Goal: Find specific page/section: Find specific page/section

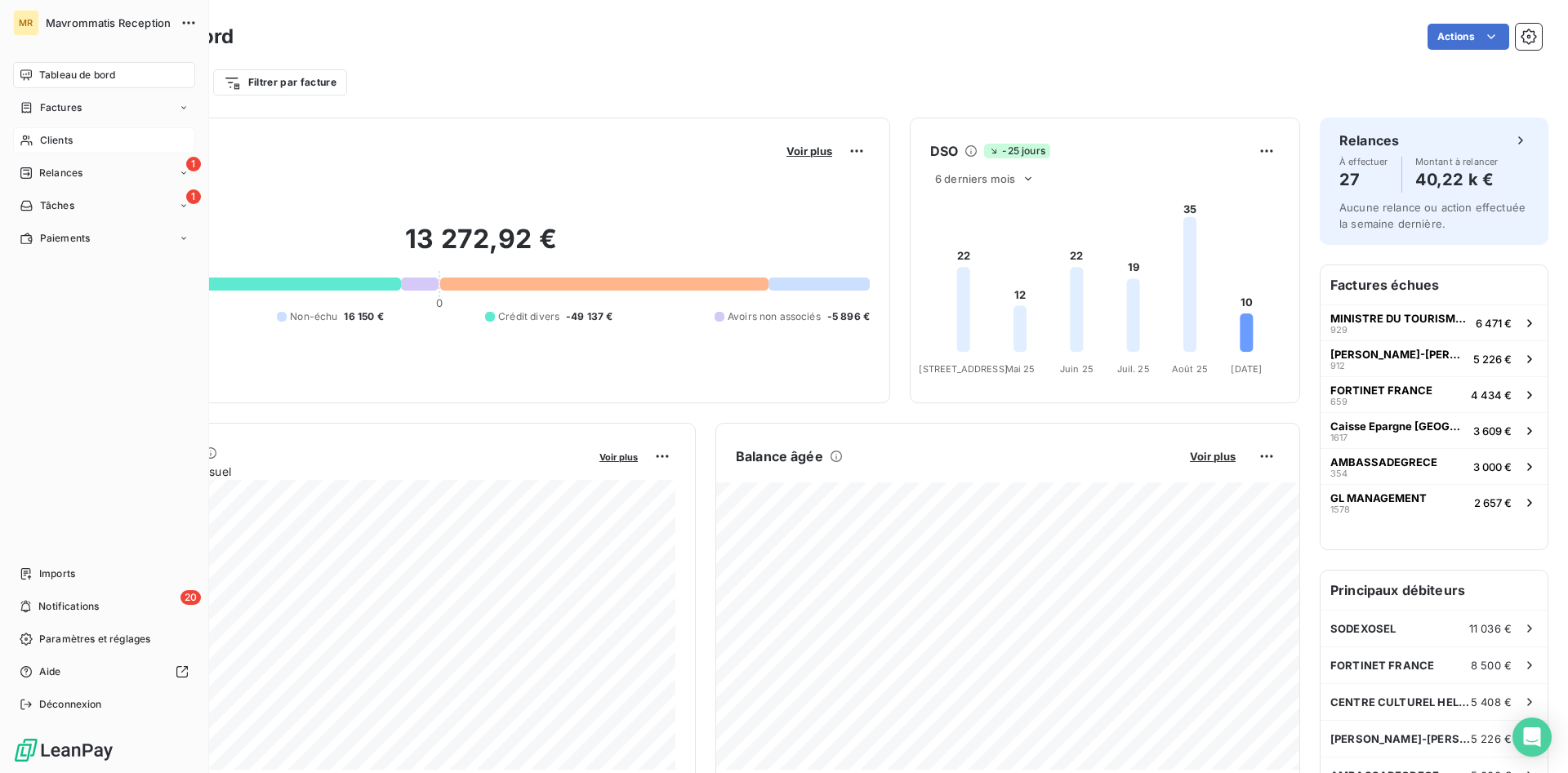
click at [53, 143] on span "Clients" at bounding box center [56, 140] width 32 height 15
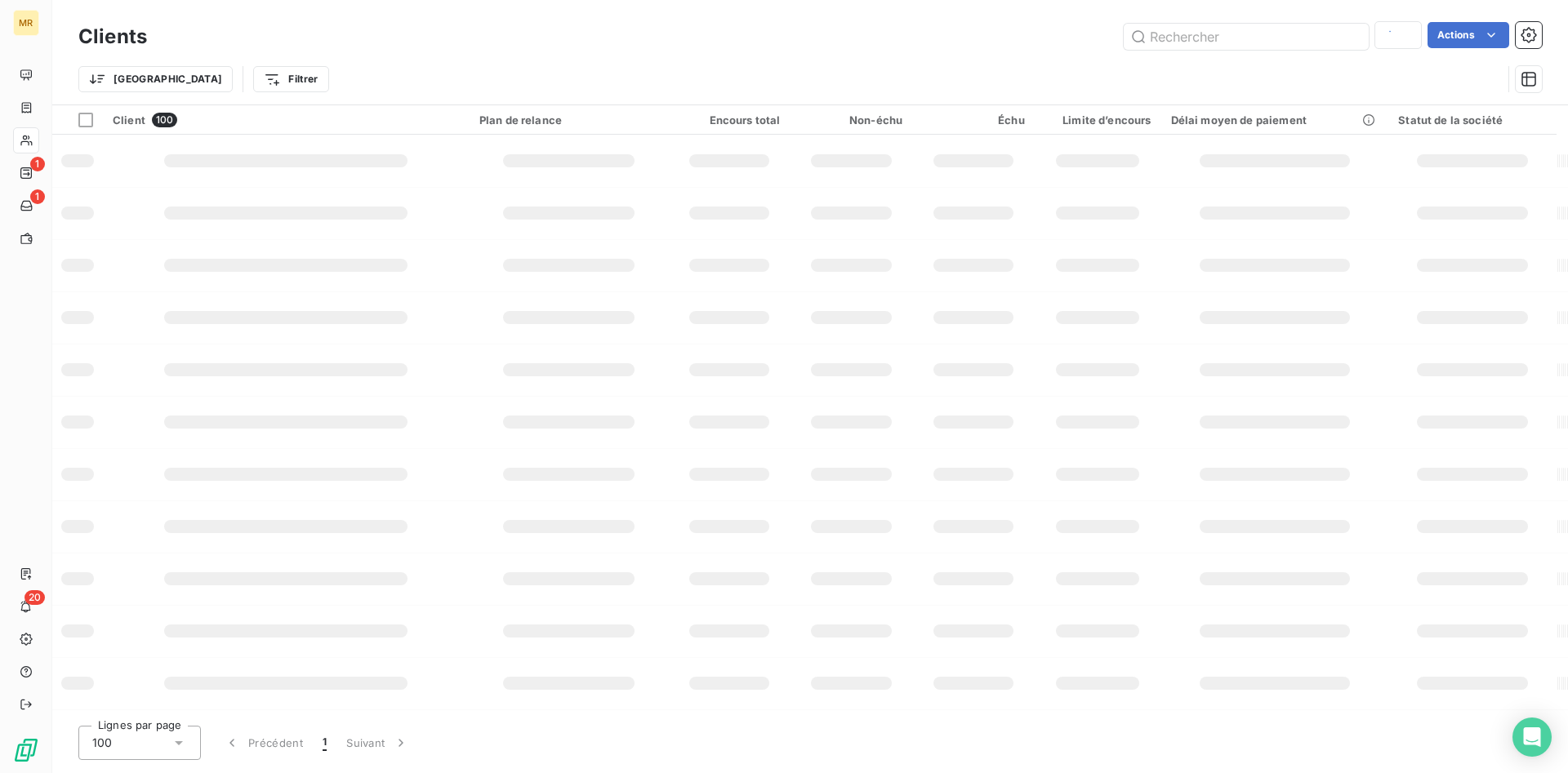
type input "GL"
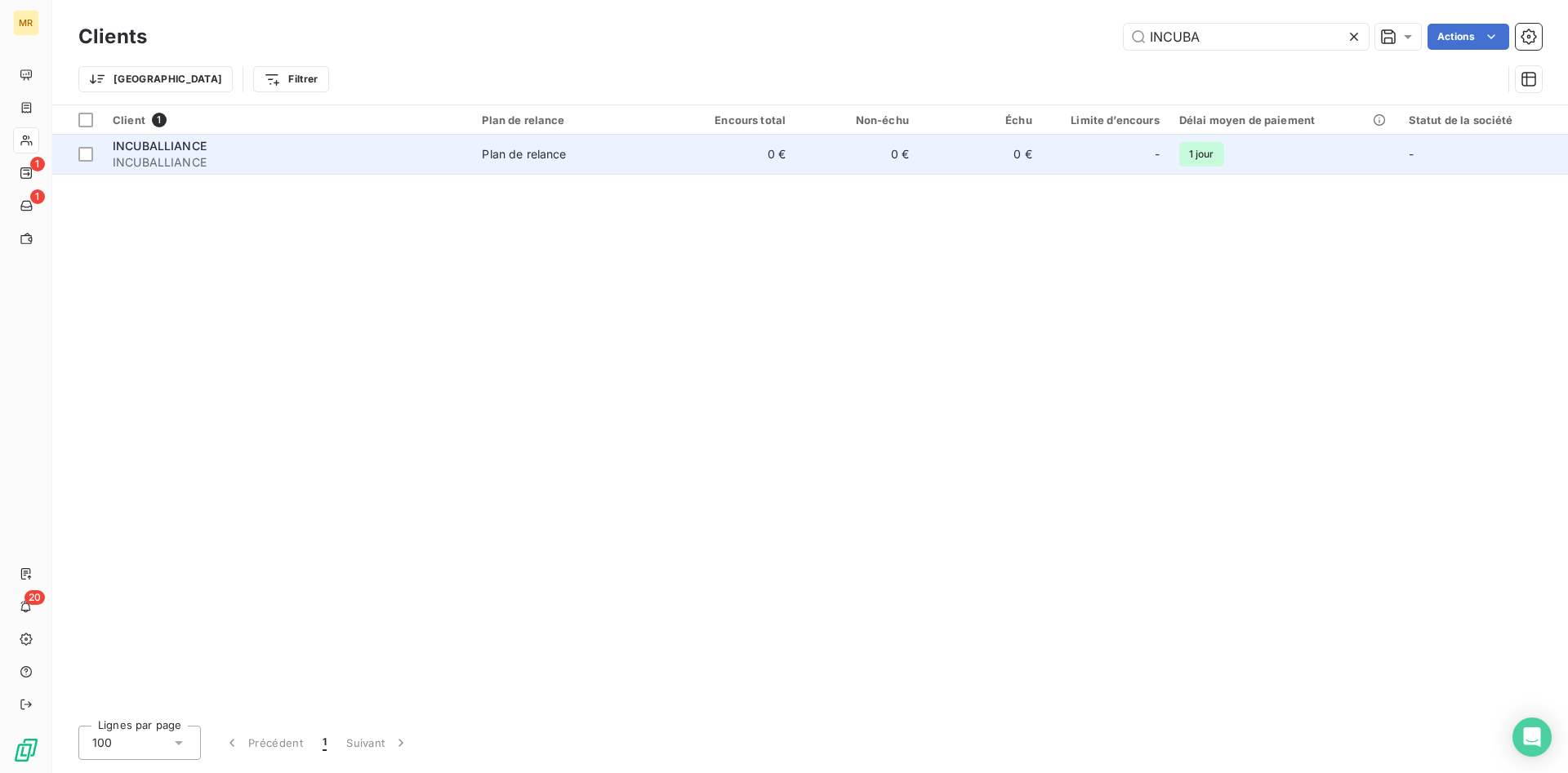
type input "INCUBA"
click at [168, 149] on span "INCUBALLIANCE" at bounding box center [159, 145] width 94 height 14
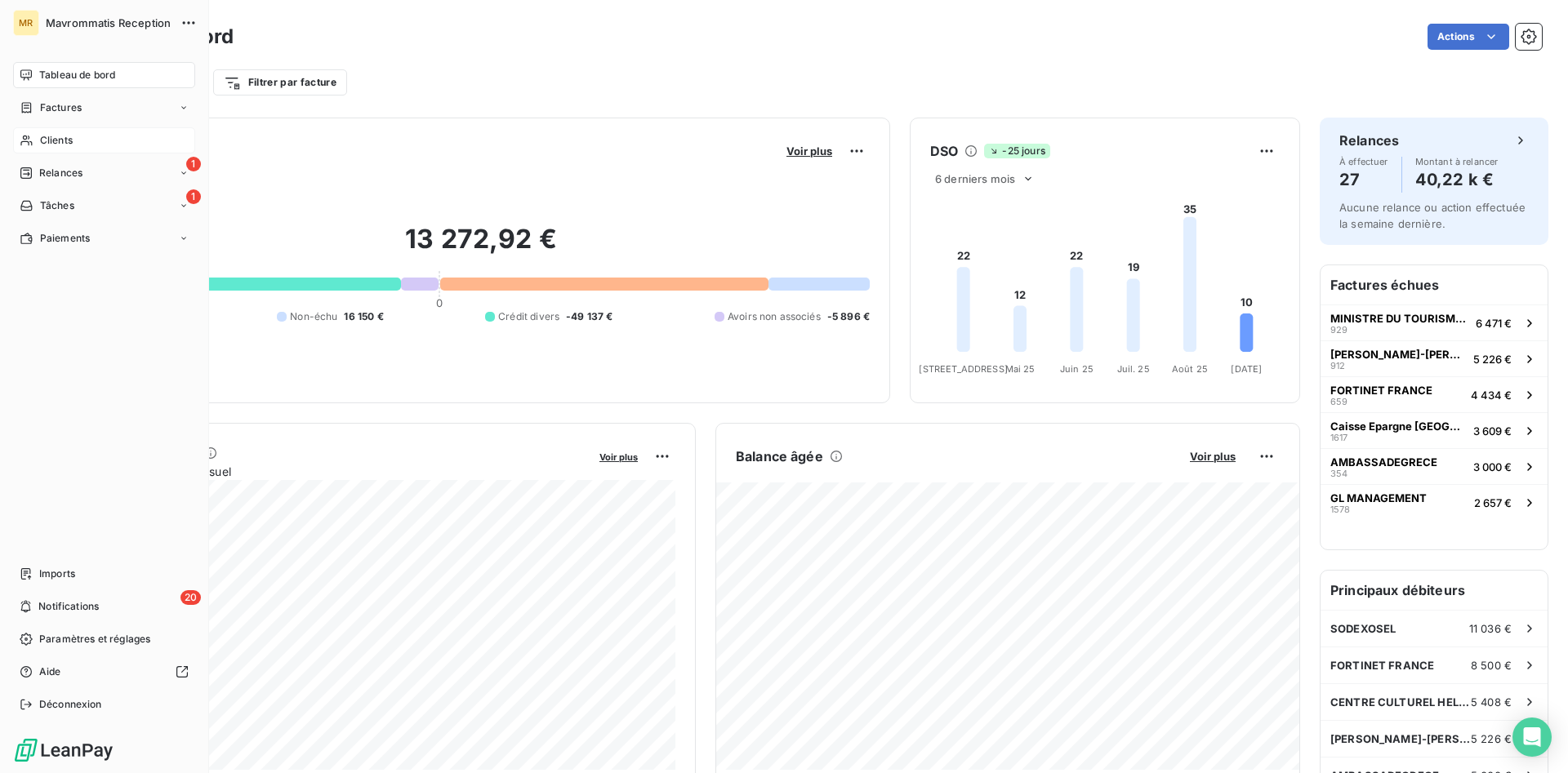
click at [66, 143] on span "Clients" at bounding box center [56, 140] width 32 height 15
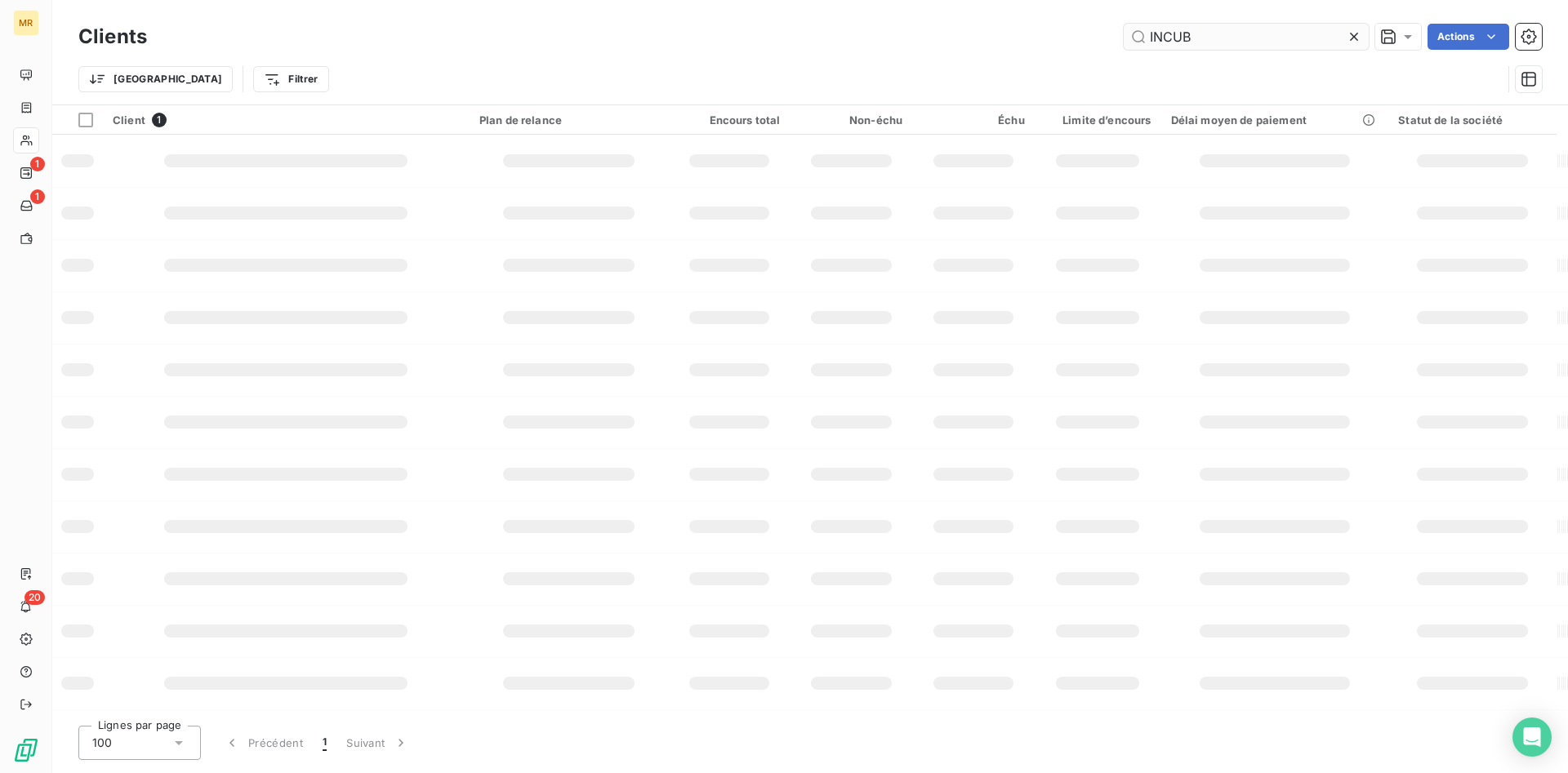
type input "INCUB"
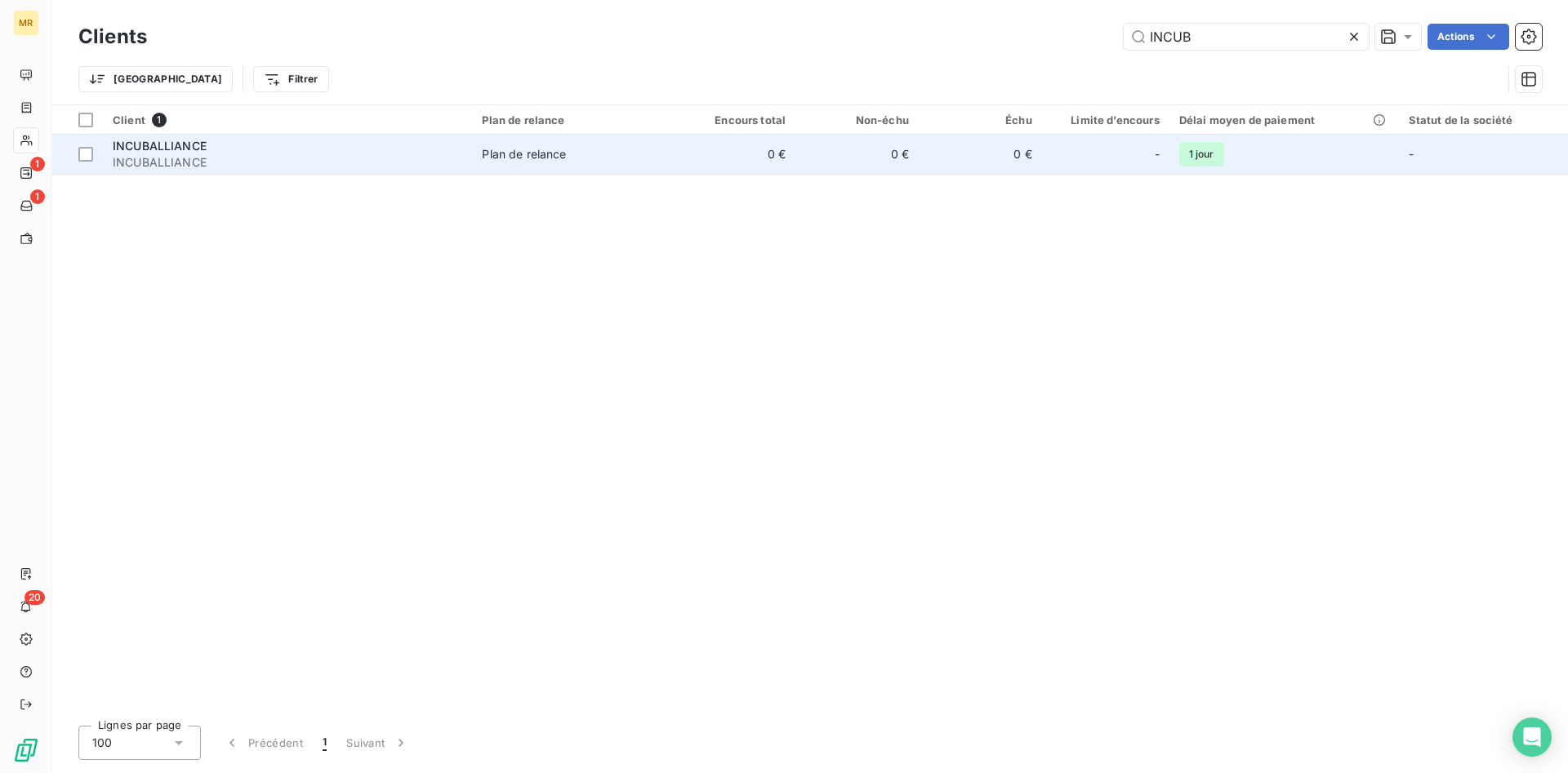
click at [222, 150] on div "INCUBALLIANCE" at bounding box center [287, 146] width 349 height 17
